Goal: Task Accomplishment & Management: Complete application form

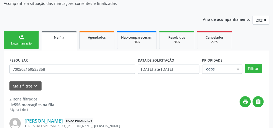
scroll to position [57, 0]
click at [88, 40] on link "Agendados" at bounding box center [96, 40] width 35 height 18
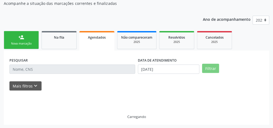
scroll to position [46, 0]
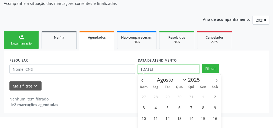
click at [183, 71] on body "Central de Marcação notifications [PERSON_NAME] Recepcionista da UBS  Configur…" at bounding box center [136, 7] width 273 height 128
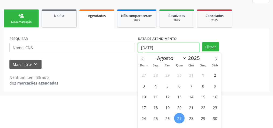
scroll to position [85, 0]
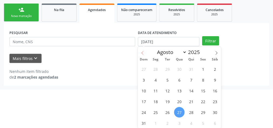
click at [143, 54] on icon at bounding box center [143, 53] width 4 height 4
select select "6"
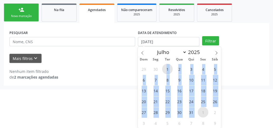
drag, startPoint x: 165, startPoint y: 69, endPoint x: 200, endPoint y: 114, distance: 56.4
click at [200, 114] on div "29 30 1 2 3 4 5 6 7 8 9 10 11 12 13 14 15 16 17 18 19 20 21 22 23 24 25 26 27 2…" at bounding box center [179, 95] width 83 height 65
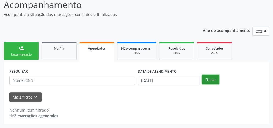
scroll to position [46, 0]
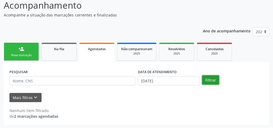
click at [206, 42] on div "person_add Nova marcação Na fila Agendados Não compareceram 2025 Resolvidos 202…" at bounding box center [136, 82] width 265 height 83
click at [212, 79] on button "Filtrar" at bounding box center [210, 79] width 17 height 9
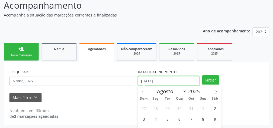
click at [163, 80] on input "[DATE]" at bounding box center [168, 80] width 61 height 9
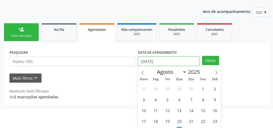
scroll to position [85, 0]
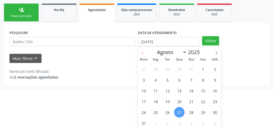
click at [143, 53] on icon at bounding box center [143, 53] width 4 height 4
select select "6"
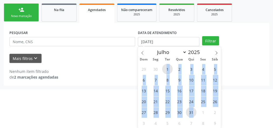
drag, startPoint x: 163, startPoint y: 69, endPoint x: 196, endPoint y: 112, distance: 54.3
click at [196, 112] on div "29 30 1 2 3 4 5 6 7 8 9 10 11 12 13 14 15 16 17 18 19 20 21 22 23 24 25 26 27 2…" at bounding box center [179, 95] width 83 height 65
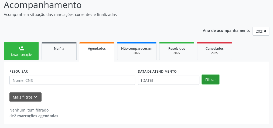
scroll to position [46, 0]
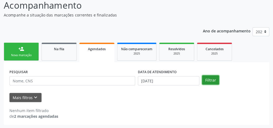
click at [210, 41] on div "person_add Nova marcação Na fila Agendados Não compareceram 2025 Resolvidos 202…" at bounding box center [136, 82] width 265 height 83
click at [210, 83] on button "Filtrar" at bounding box center [210, 79] width 17 height 9
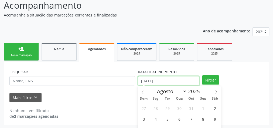
click at [177, 82] on input "[DATE]" at bounding box center [168, 80] width 61 height 9
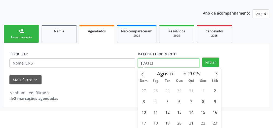
scroll to position [85, 0]
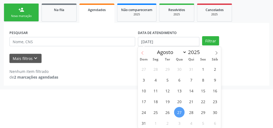
click at [143, 52] on icon at bounding box center [143, 53] width 4 height 4
select select "6"
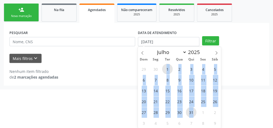
drag, startPoint x: 165, startPoint y: 69, endPoint x: 194, endPoint y: 114, distance: 54.5
click at [194, 114] on div "29 30 1 2 3 4 5 6 7 8 9 10 11 12 13 14 15 16 17 18 19 20 21 22 23 24 25 26 27 2…" at bounding box center [179, 95] width 83 height 65
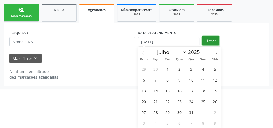
scroll to position [46, 0]
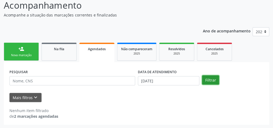
click at [211, 41] on div "Ano de acompanhamento 2025 person_add Nova marcação Na fila Agendados Não compa…" at bounding box center [136, 73] width 265 height 101
click at [209, 80] on button "Filtrar" at bounding box center [210, 79] width 17 height 9
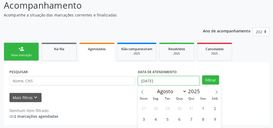
click at [166, 82] on input "[DATE]" at bounding box center [168, 80] width 61 height 9
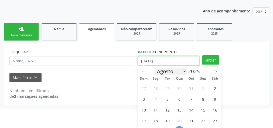
scroll to position [85, 0]
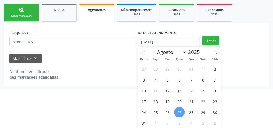
click at [143, 54] on icon at bounding box center [143, 53] width 4 height 4
select select "6"
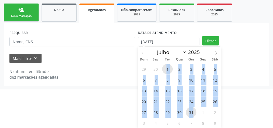
drag, startPoint x: 164, startPoint y: 66, endPoint x: 192, endPoint y: 114, distance: 55.7
click at [192, 114] on div "29 30 1 2 3 4 5 6 7 8 9 10 11 12 13 14 15 16 17 18 19 20 21 22 23 24 25 26 27 2…" at bounding box center [179, 95] width 83 height 65
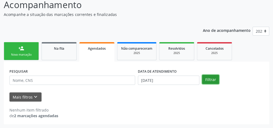
scroll to position [46, 0]
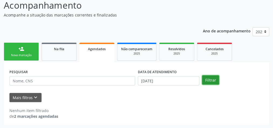
click at [210, 41] on div "person_add Nova marcação Na fila Agendados Não compareceram 2025 Resolvidos 202…" at bounding box center [136, 82] width 265 height 83
click at [205, 80] on button "Filtrar" at bounding box center [210, 79] width 17 height 9
click at [62, 54] on link "Na fila" at bounding box center [59, 52] width 35 height 18
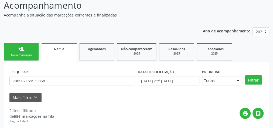
click at [30, 52] on link "person_add Nova marcação" at bounding box center [21, 52] width 35 height 18
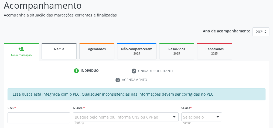
click at [60, 52] on link "Na fila" at bounding box center [59, 51] width 35 height 17
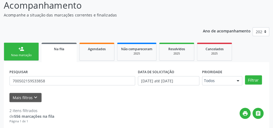
scroll to position [63, 0]
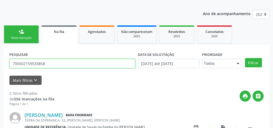
click at [51, 64] on input "700502159533858" at bounding box center [72, 63] width 126 height 9
click at [245, 58] on button "Filtrar" at bounding box center [253, 62] width 17 height 9
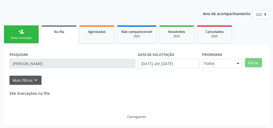
scroll to position [46, 0]
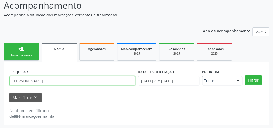
click at [61, 83] on input "[PERSON_NAME]" at bounding box center [72, 80] width 126 height 9
type input "JOSETE"
click at [245, 75] on button "Filtrar" at bounding box center [253, 79] width 17 height 9
click at [36, 84] on input "JOSETE" at bounding box center [72, 80] width 126 height 9
click at [36, 82] on input "JOSETE" at bounding box center [72, 80] width 126 height 9
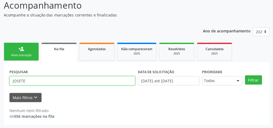
click at [36, 82] on input "JOSETE" at bounding box center [72, 80] width 126 height 9
drag, startPoint x: 29, startPoint y: 81, endPoint x: 0, endPoint y: 76, distance: 29.2
click at [0, 76] on div "Acompanhamento Acompanhe a situação das marcações correntes e finalizadas Relat…" at bounding box center [136, 60] width 273 height 137
paste input "700002847069601"
type input "700002847069601"
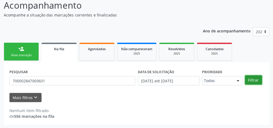
click at [253, 82] on button "Filtrar" at bounding box center [253, 79] width 17 height 9
click at [11, 51] on link "person_add Nova marcação" at bounding box center [21, 52] width 35 height 18
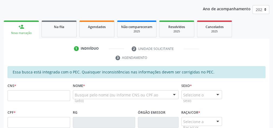
scroll to position [110, 0]
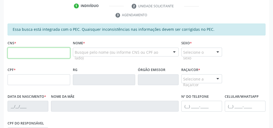
click at [29, 50] on input "text" at bounding box center [39, 52] width 63 height 11
type input "701 1090 7847 0110"
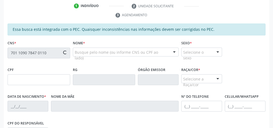
type input "533.597.634-91"
type input "[DATE]"
type input "[PERSON_NAME]"
type input "[PHONE_NUMBER]"
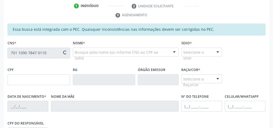
type input "12"
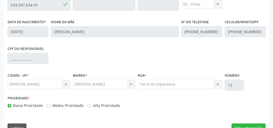
scroll to position [196, 0]
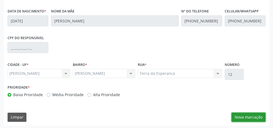
click at [247, 117] on button "Nova marcação" at bounding box center [248, 116] width 34 height 9
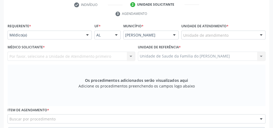
scroll to position [109, 0]
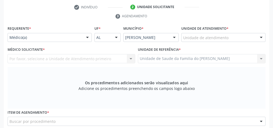
click at [89, 37] on div at bounding box center [87, 37] width 8 height 9
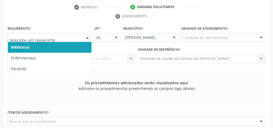
drag, startPoint x: 72, startPoint y: 46, endPoint x: 153, endPoint y: 43, distance: 80.9
click at [72, 46] on span "Médico(a)" at bounding box center [50, 47] width 84 height 11
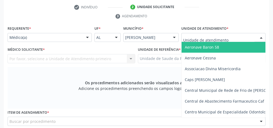
click at [231, 35] on div at bounding box center [223, 37] width 84 height 9
type input "J"
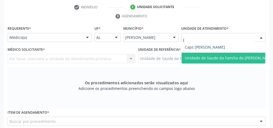
click at [230, 55] on span "Unidade de Saude da Familia do [PERSON_NAME]" at bounding box center [230, 57] width 90 height 5
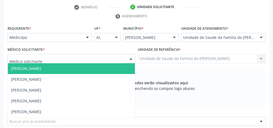
click at [129, 56] on div at bounding box center [131, 58] width 8 height 9
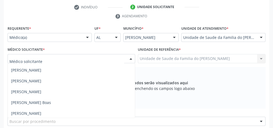
scroll to position [43, 0]
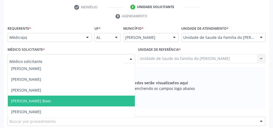
click at [82, 98] on span "[PERSON_NAME] Boas" at bounding box center [71, 100] width 127 height 11
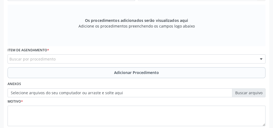
scroll to position [174, 0]
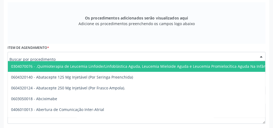
click at [76, 56] on div at bounding box center [137, 56] width 258 height 9
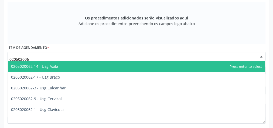
type input "0205020062"
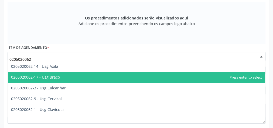
scroll to position [22, 0]
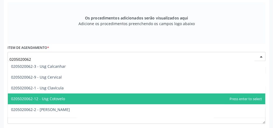
click at [70, 96] on span "0205020062-12 - Usg Cotovelo" at bounding box center [136, 98] width 257 height 11
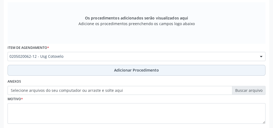
click at [73, 70] on button "Adicionar Procedimento" at bounding box center [137, 70] width 258 height 11
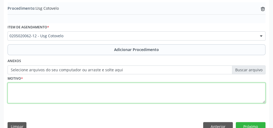
click at [64, 95] on textarea at bounding box center [137, 93] width 258 height 20
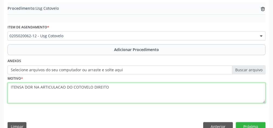
click at [56, 88] on textarea "ITENSA DOR NA ARTICULACAO DO COTOVELO DIREITO" at bounding box center [137, 93] width 258 height 20
click at [17, 85] on textarea "ITENSA DOR NA ARTICULAÇÃO DO COTOVELO DIREITO" at bounding box center [137, 93] width 258 height 20
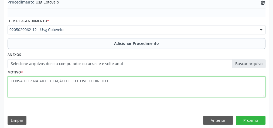
scroll to position [183, 0]
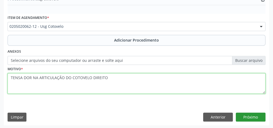
type textarea "TENSA DOR NA ARTICULAÇÃO DO COTOVELO DIREITO"
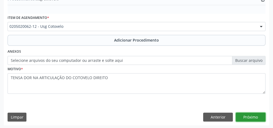
click at [253, 117] on button "Próximo" at bounding box center [251, 116] width 30 height 9
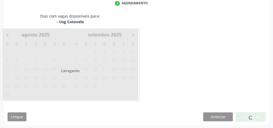
scroll to position [143, 0]
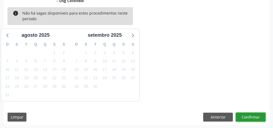
click at [254, 117] on button "Confirmar" at bounding box center [251, 116] width 30 height 9
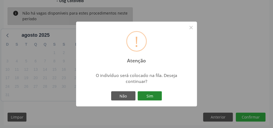
click at [153, 95] on button "Sim" at bounding box center [150, 95] width 24 height 9
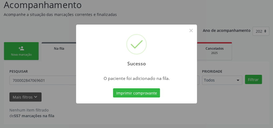
scroll to position [46, 0]
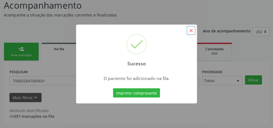
click at [191, 31] on button "×" at bounding box center [190, 30] width 9 height 9
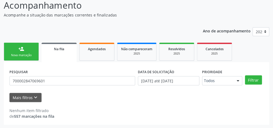
click at [59, 51] on span "Na fila" at bounding box center [59, 49] width 10 height 5
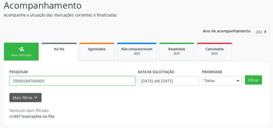
paste input "700002847069601"
type input "700002847069 700002847069601601"
drag, startPoint x: 88, startPoint y: 81, endPoint x: 0, endPoint y: 74, distance: 88.8
click at [0, 80] on div "Acompanhamento Acompanhe a situação das marcações correntes e finalizadas Relat…" at bounding box center [136, 60] width 273 height 137
paste input "700002847069601"
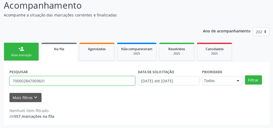
click at [20, 80] on input "700002847069601" at bounding box center [72, 80] width 126 height 9
type input "700002847069601"
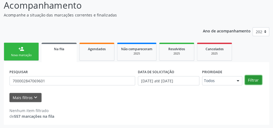
drag, startPoint x: 245, startPoint y: 80, endPoint x: 251, endPoint y: 80, distance: 5.4
click at [247, 80] on button "Filtrar" at bounding box center [253, 79] width 17 height 9
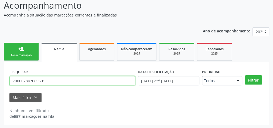
drag, startPoint x: 48, startPoint y: 80, endPoint x: 0, endPoint y: 80, distance: 48.3
click at [0, 80] on div "Acompanhamento Acompanhe a situação das marcações correntes e finalizadas Relat…" at bounding box center [136, 60] width 273 height 137
